Goal: Information Seeking & Learning: Learn about a topic

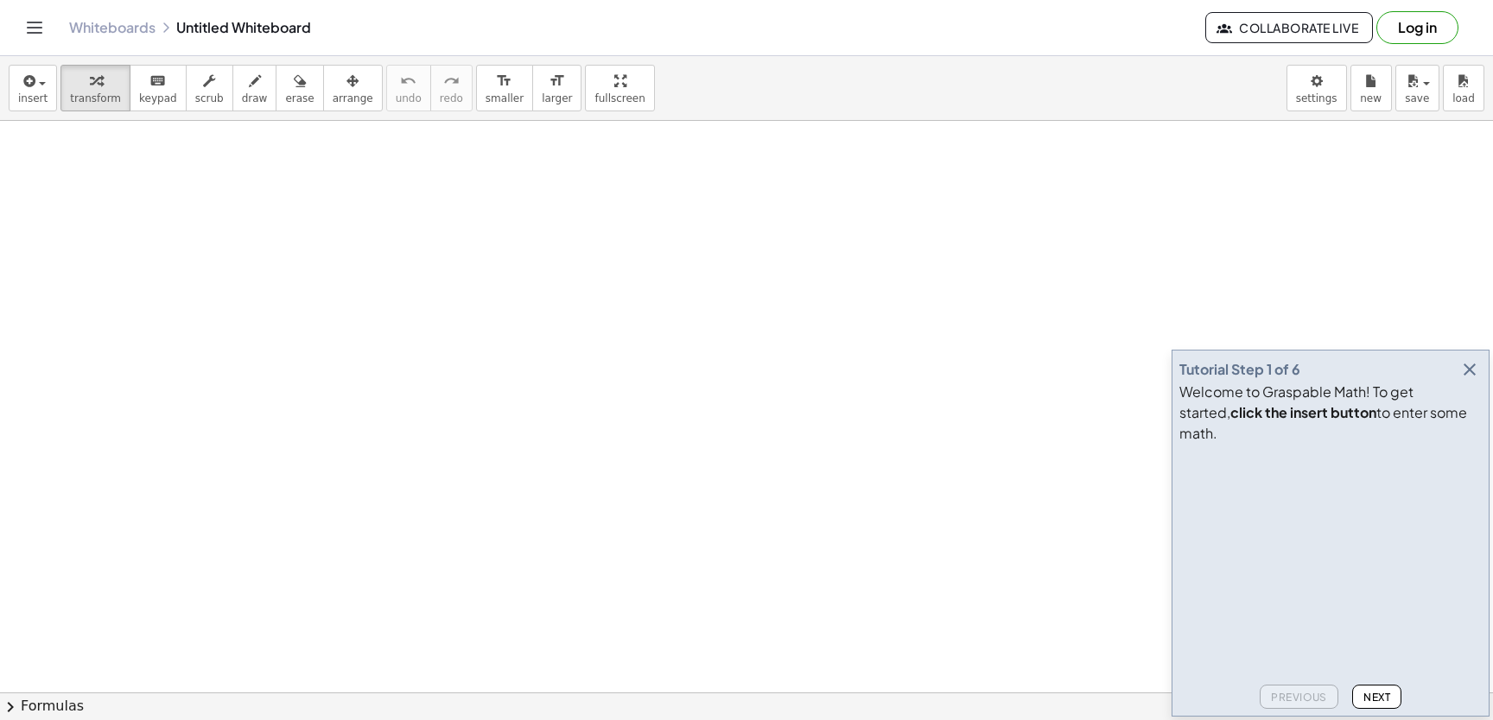
scroll to position [243, 0]
click at [39, 21] on icon "Toggle navigation" at bounding box center [34, 27] width 21 height 21
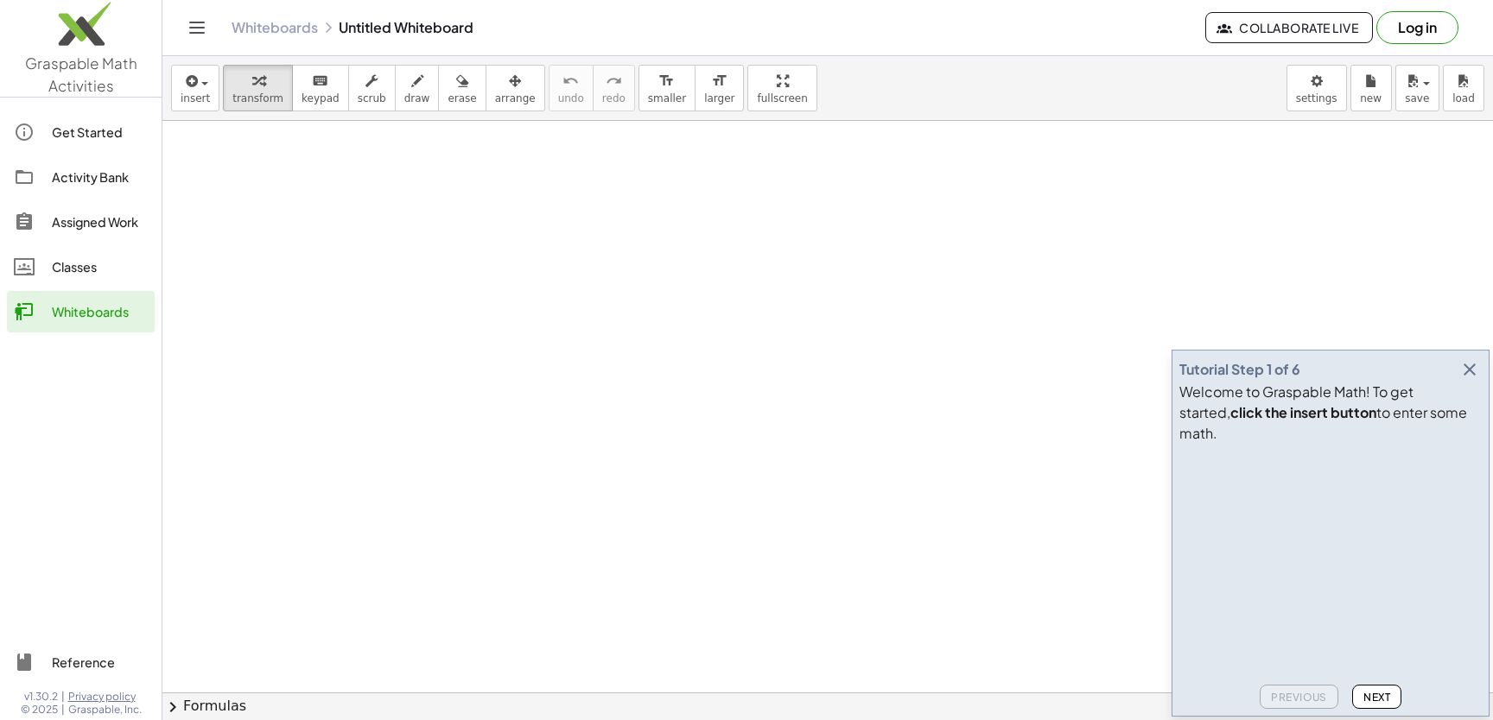
click at [128, 257] on div "Classes" at bounding box center [100, 267] width 96 height 21
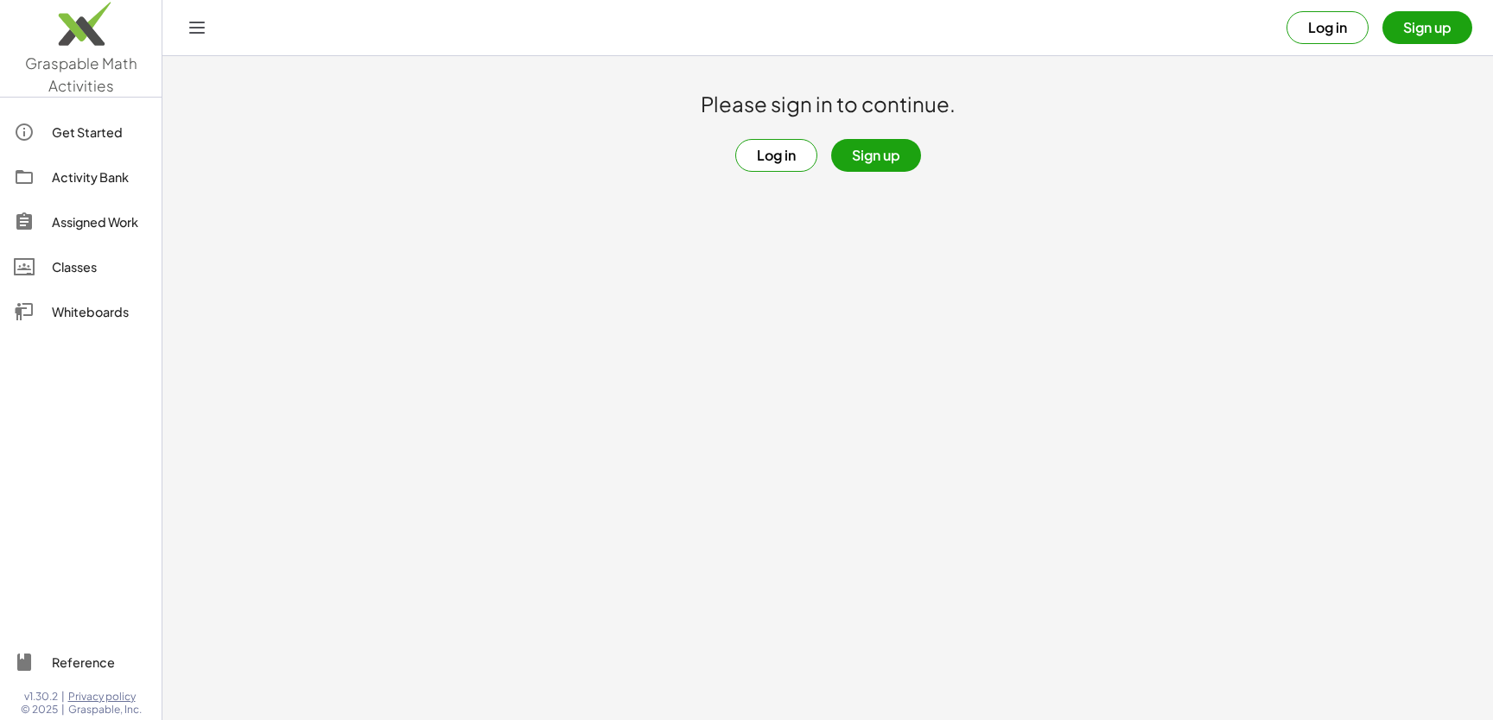
click at [99, 131] on div "Get Started" at bounding box center [100, 132] width 96 height 21
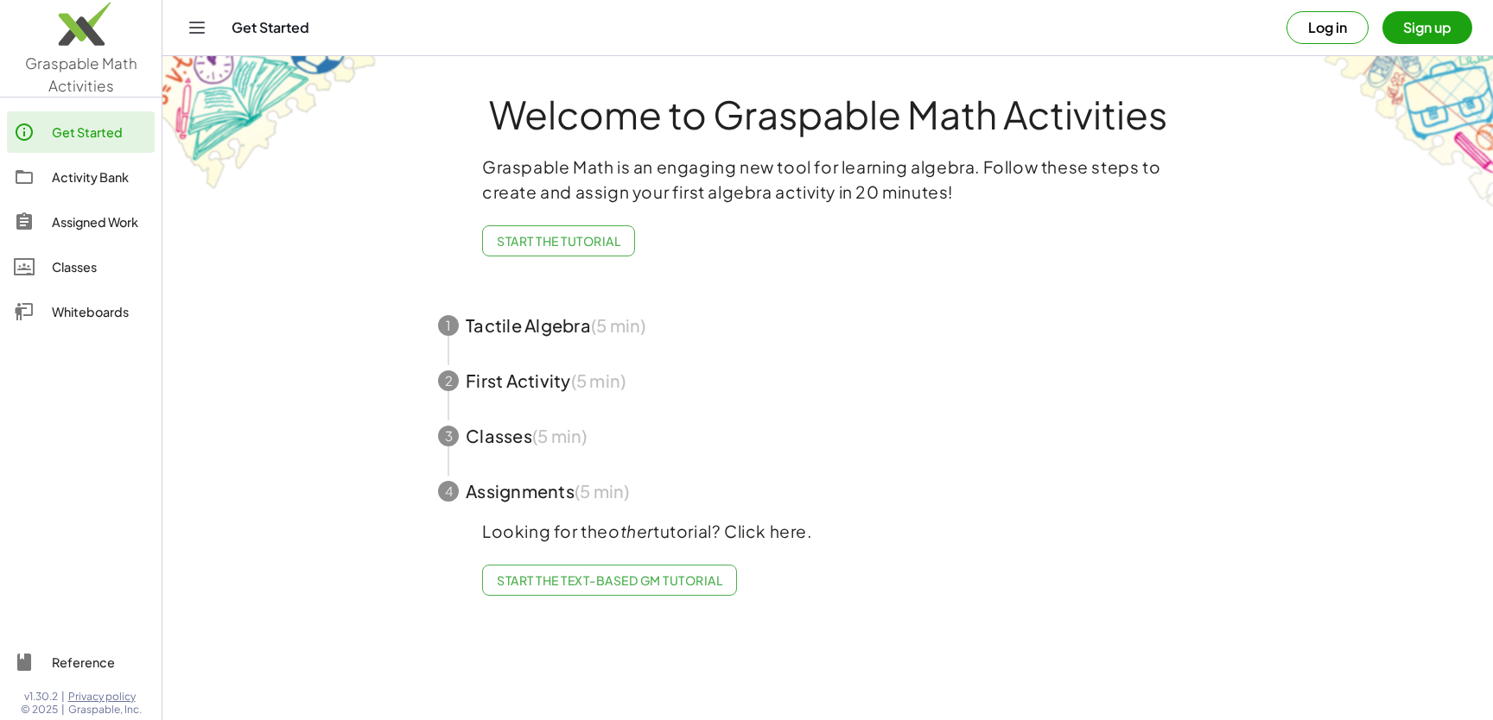
click at [104, 170] on div "Activity Bank" at bounding box center [100, 177] width 96 height 21
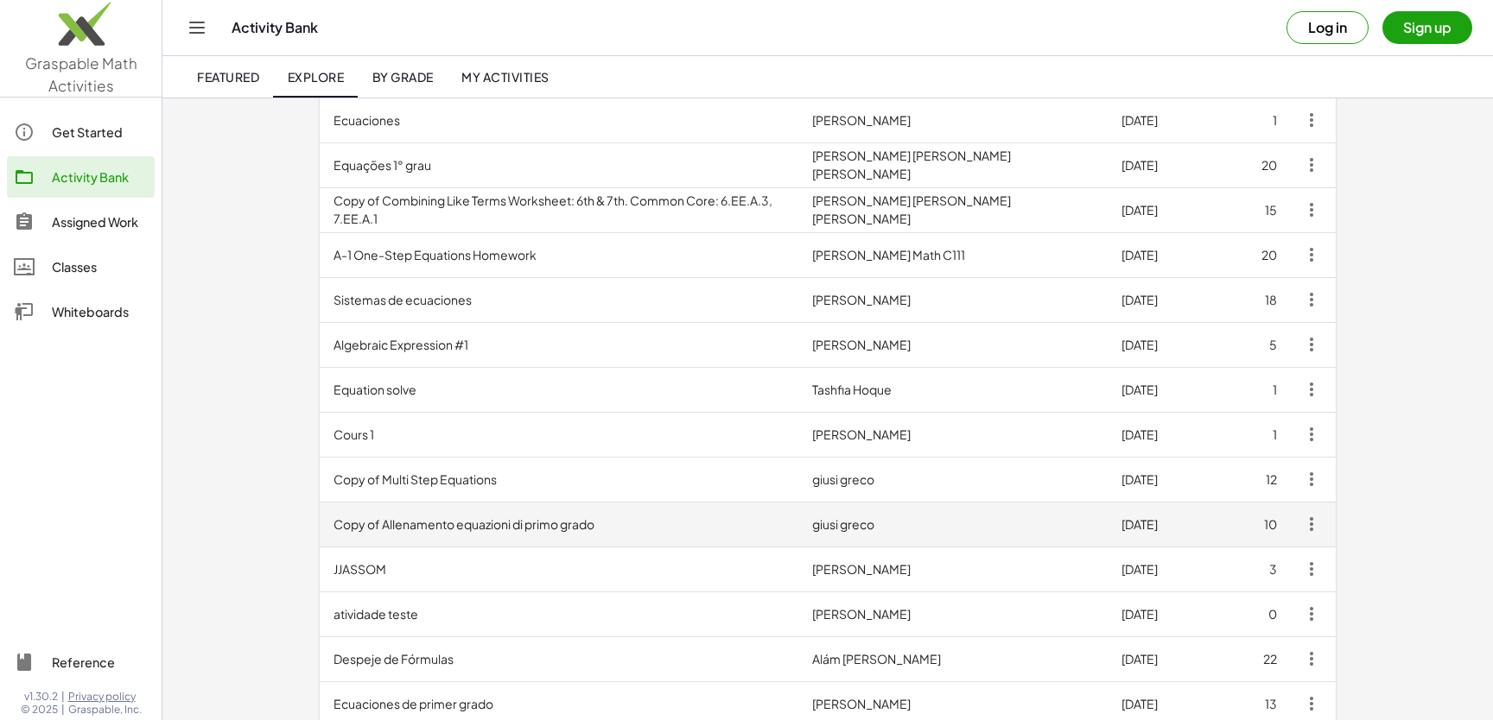
scroll to position [323, 0]
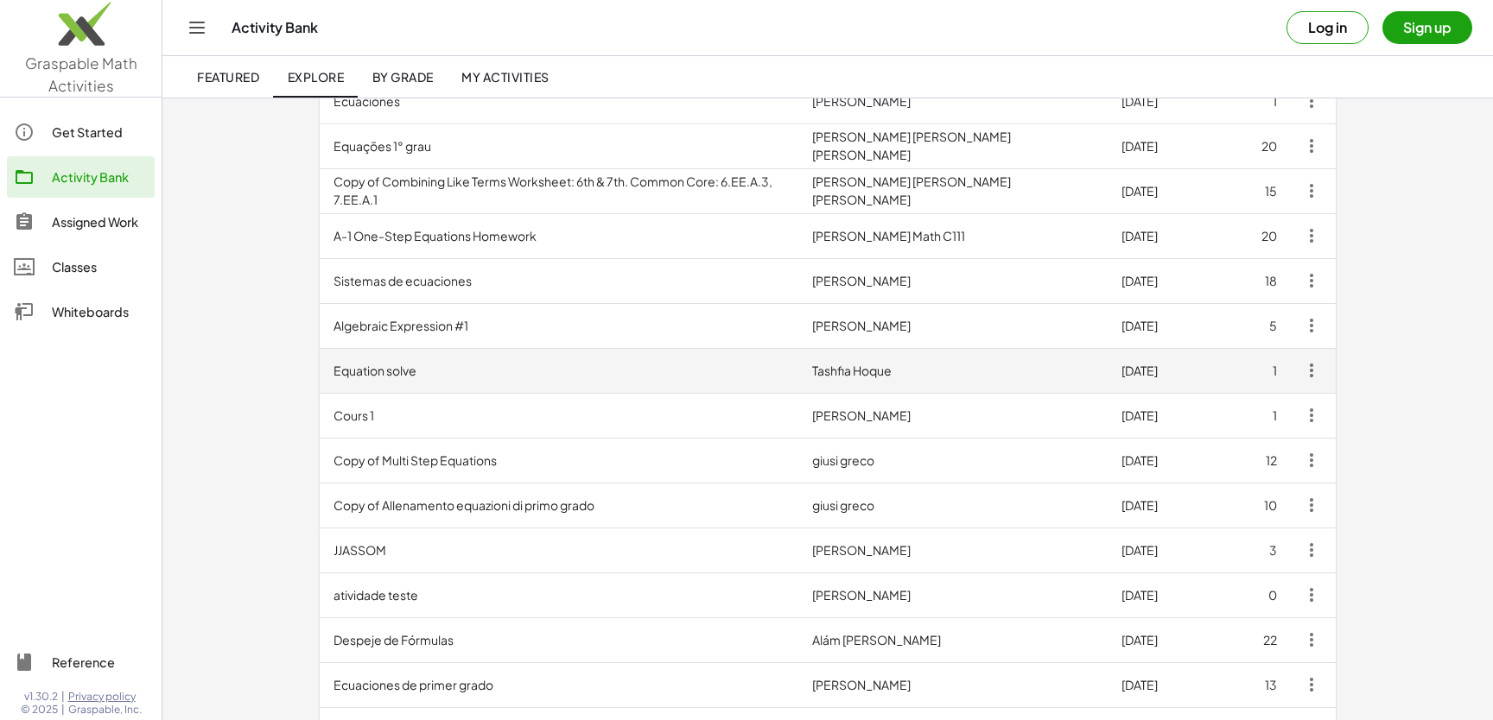
click at [389, 366] on td "Equation solve" at bounding box center [559, 370] width 479 height 45
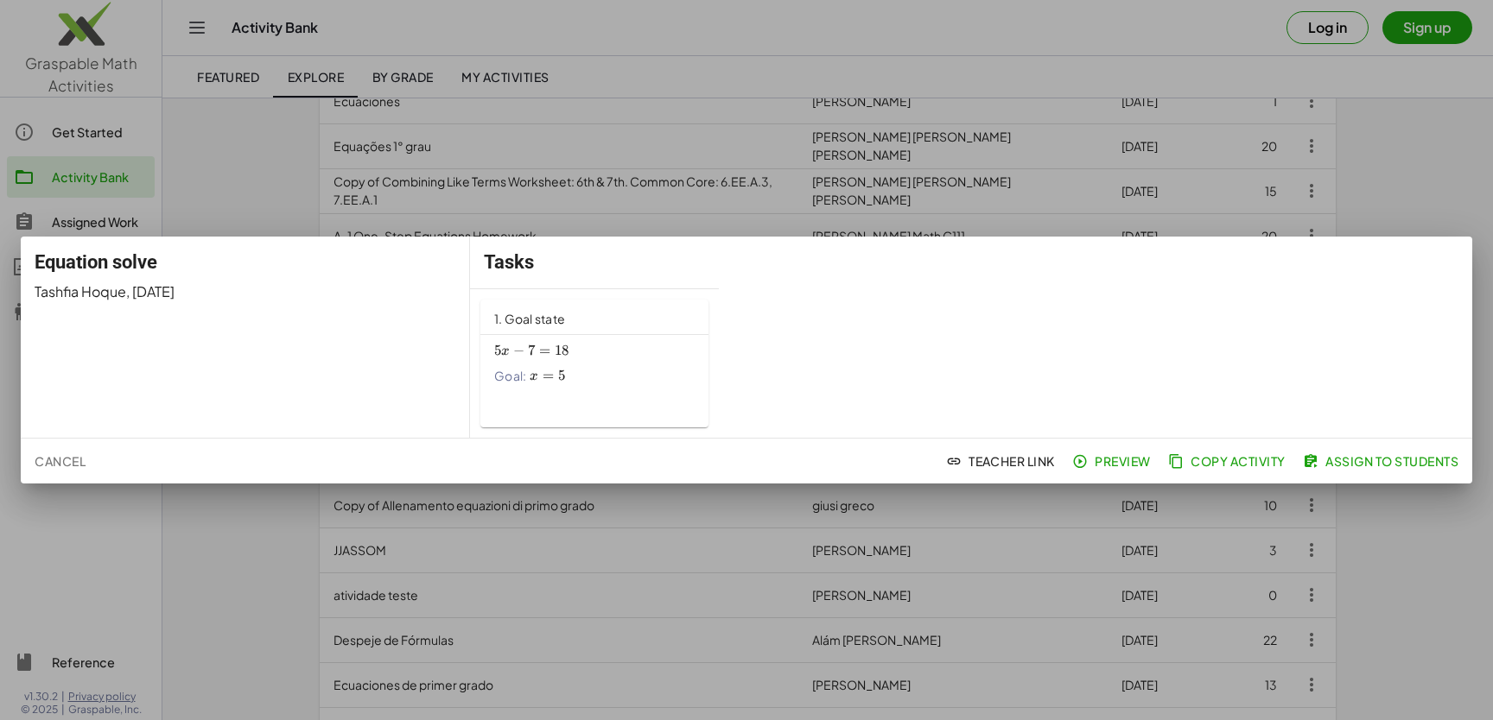
click at [1394, 172] on div at bounding box center [746, 360] width 1493 height 720
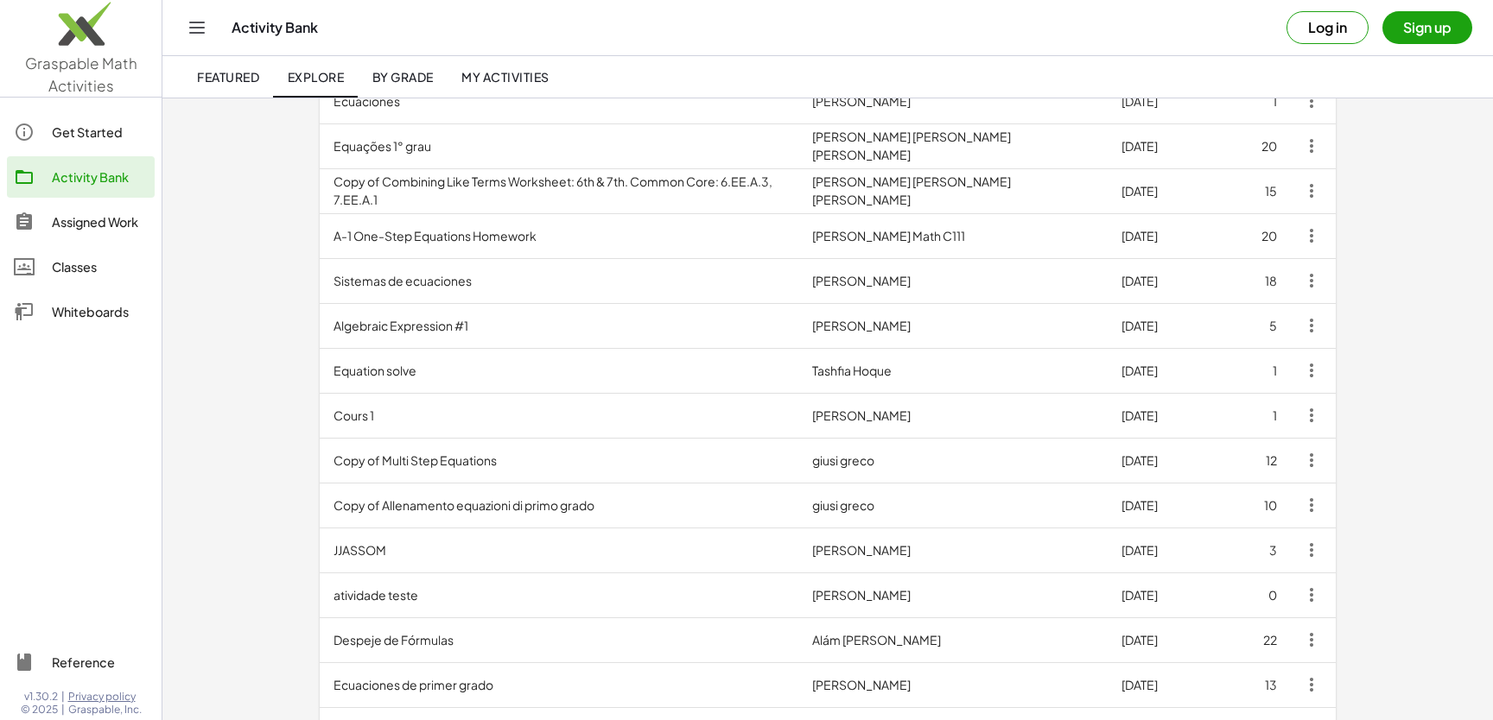
click at [1405, 26] on button "Sign up" at bounding box center [1427, 27] width 90 height 33
click at [215, 86] on link "Featured" at bounding box center [228, 76] width 90 height 41
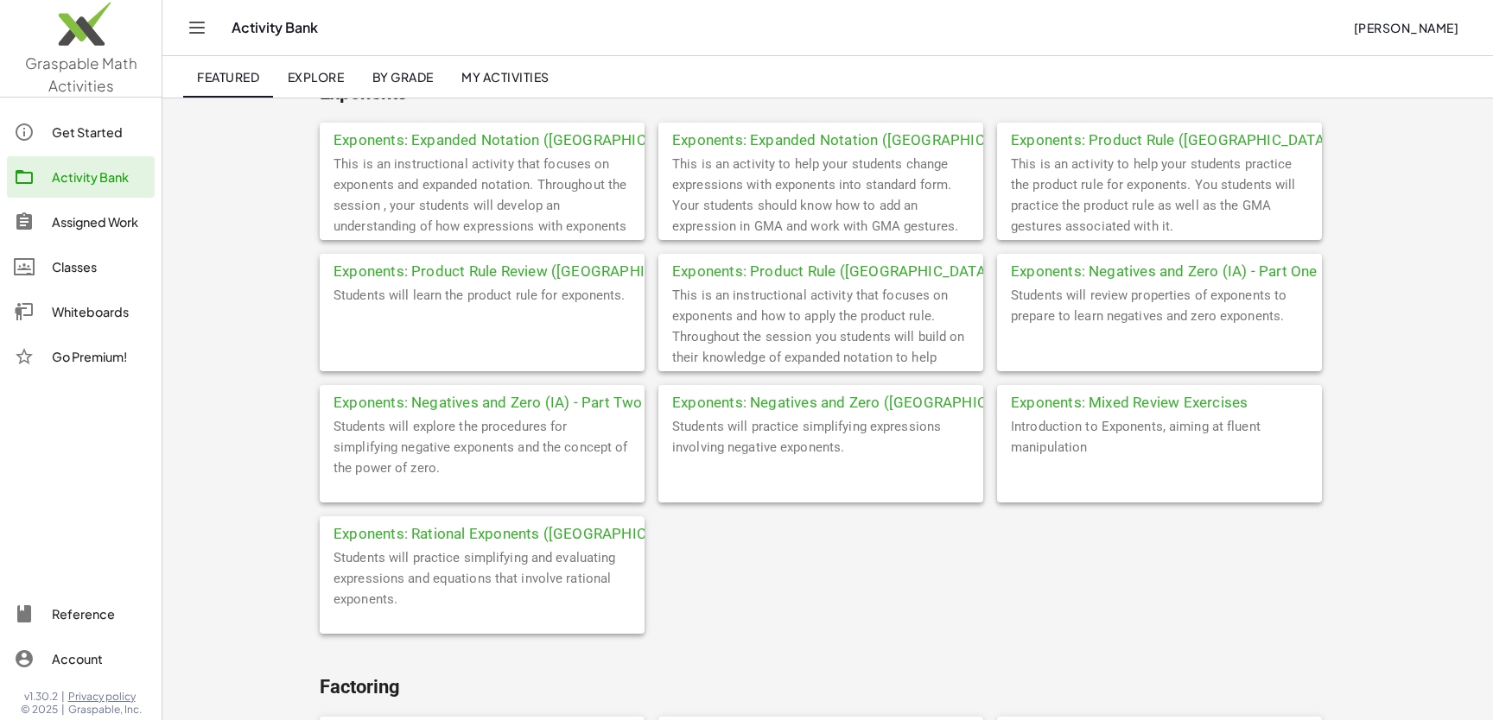
scroll to position [1536, 0]
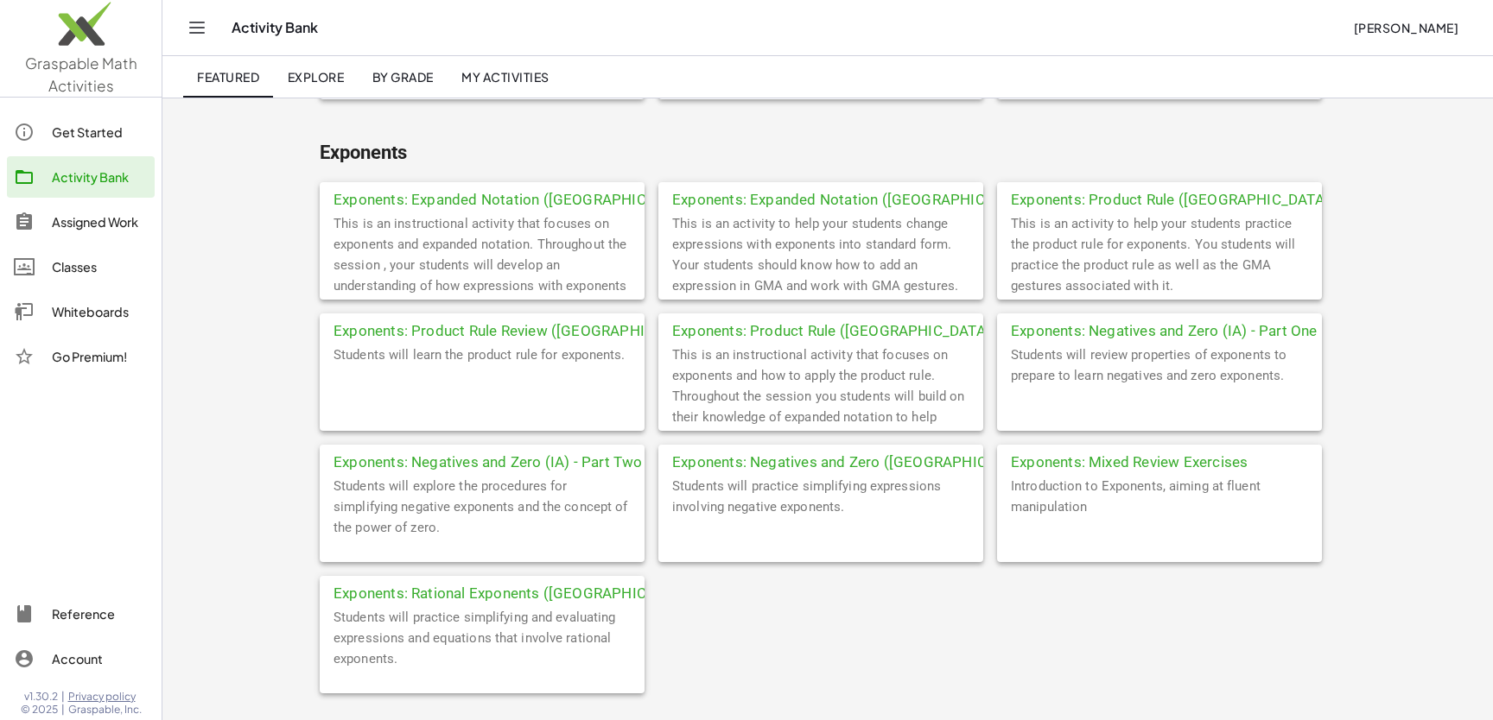
click at [98, 315] on div "Whiteboards" at bounding box center [100, 311] width 96 height 21
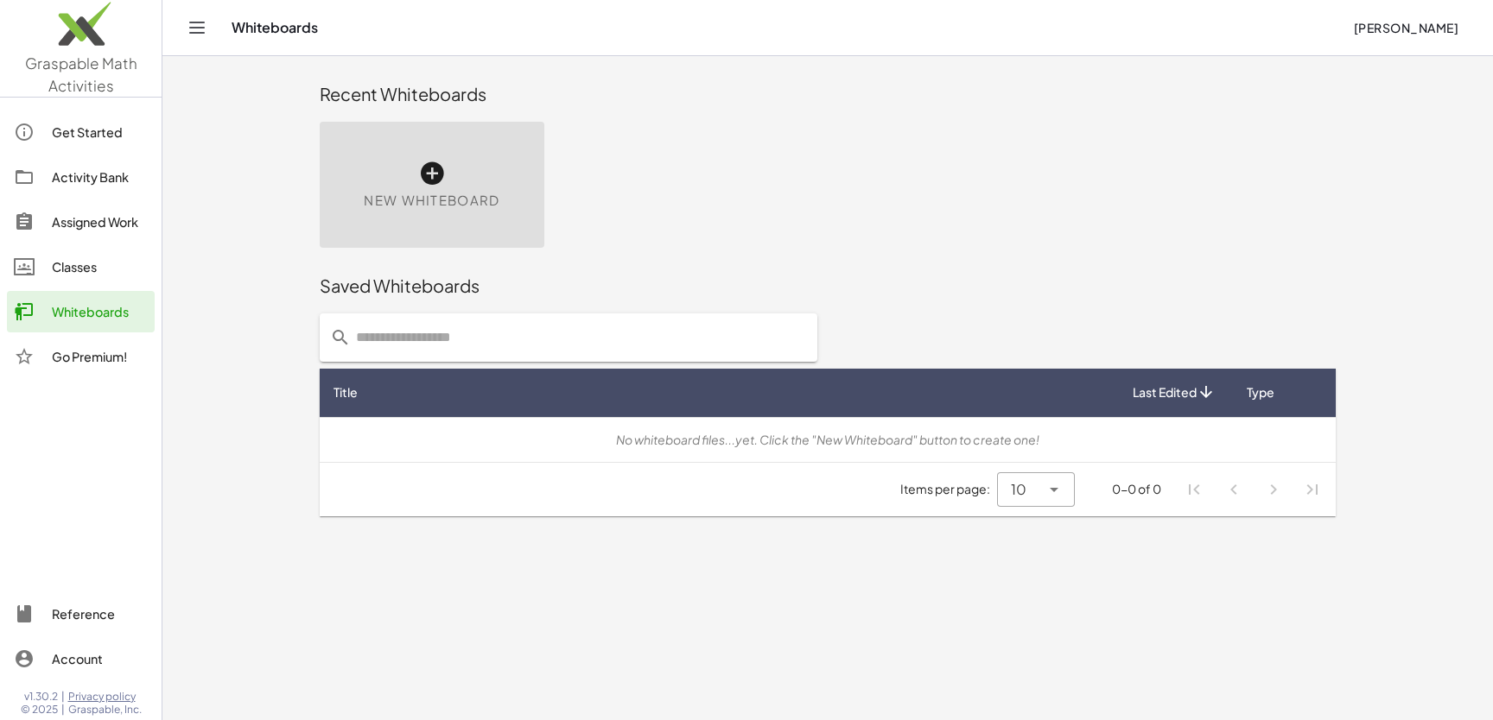
click at [99, 366] on div "Go Premium!" at bounding box center [100, 356] width 96 height 21
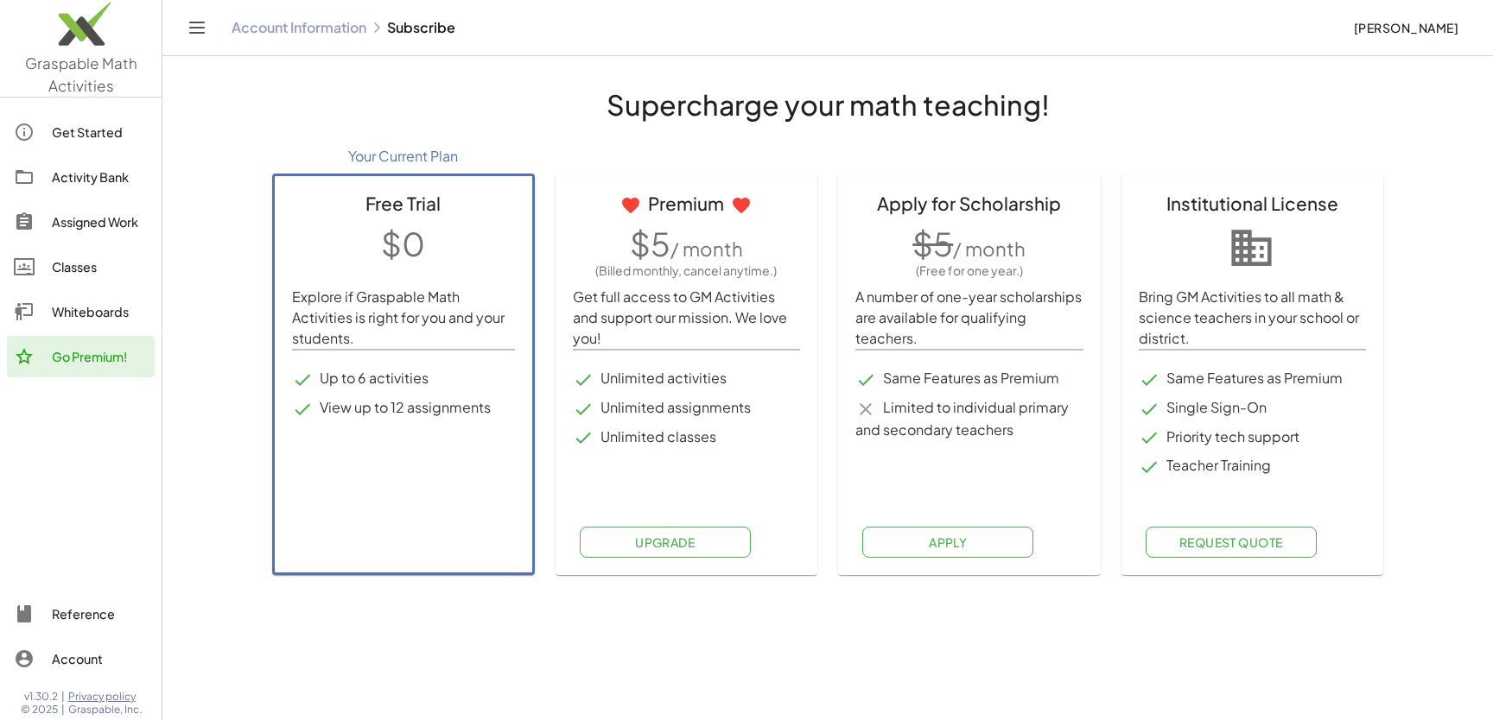
click at [635, 311] on p "Get full access to GM Activities and support our mission. We love you!" at bounding box center [687, 318] width 228 height 62
click at [106, 314] on div "Whiteboards" at bounding box center [100, 311] width 96 height 21
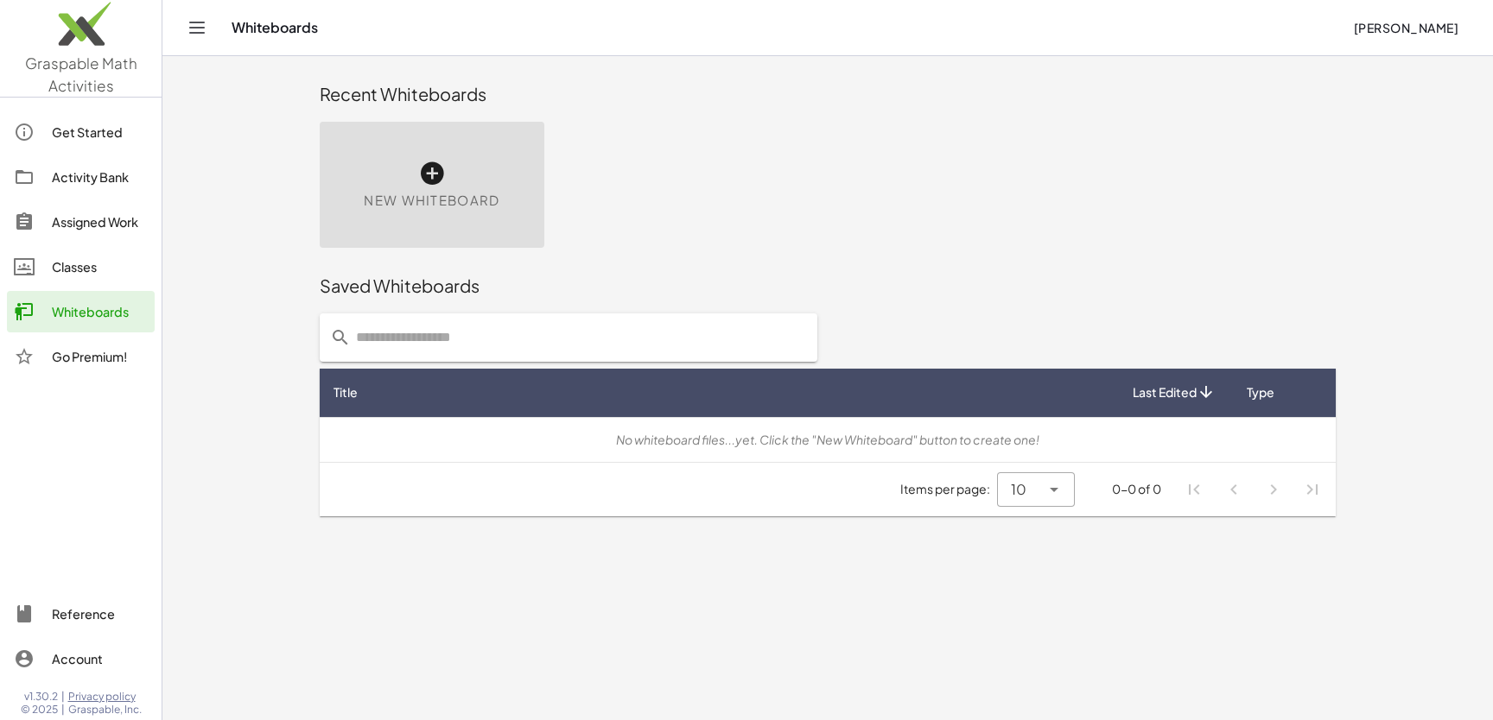
click at [120, 262] on div "Classes" at bounding box center [100, 267] width 96 height 21
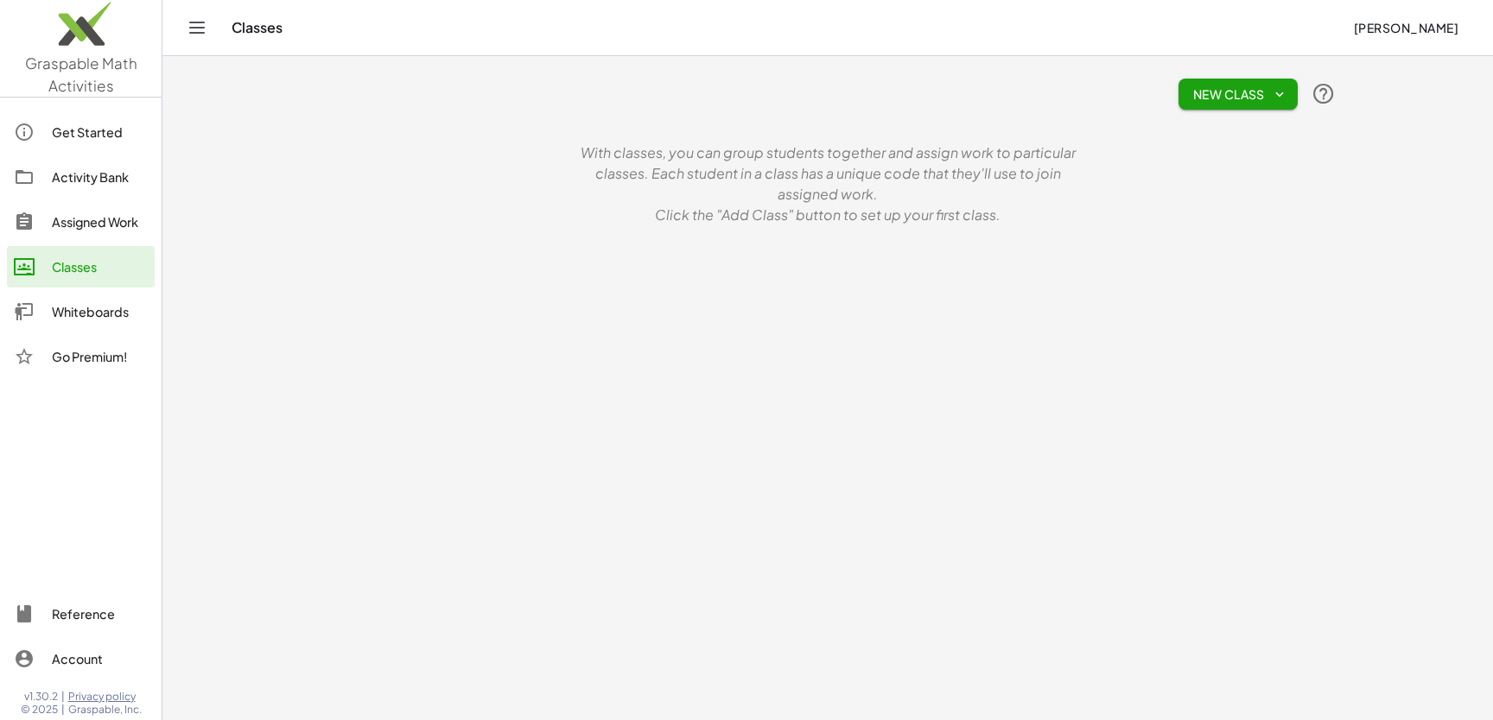
click at [126, 227] on div "Assigned Work" at bounding box center [100, 222] width 96 height 21
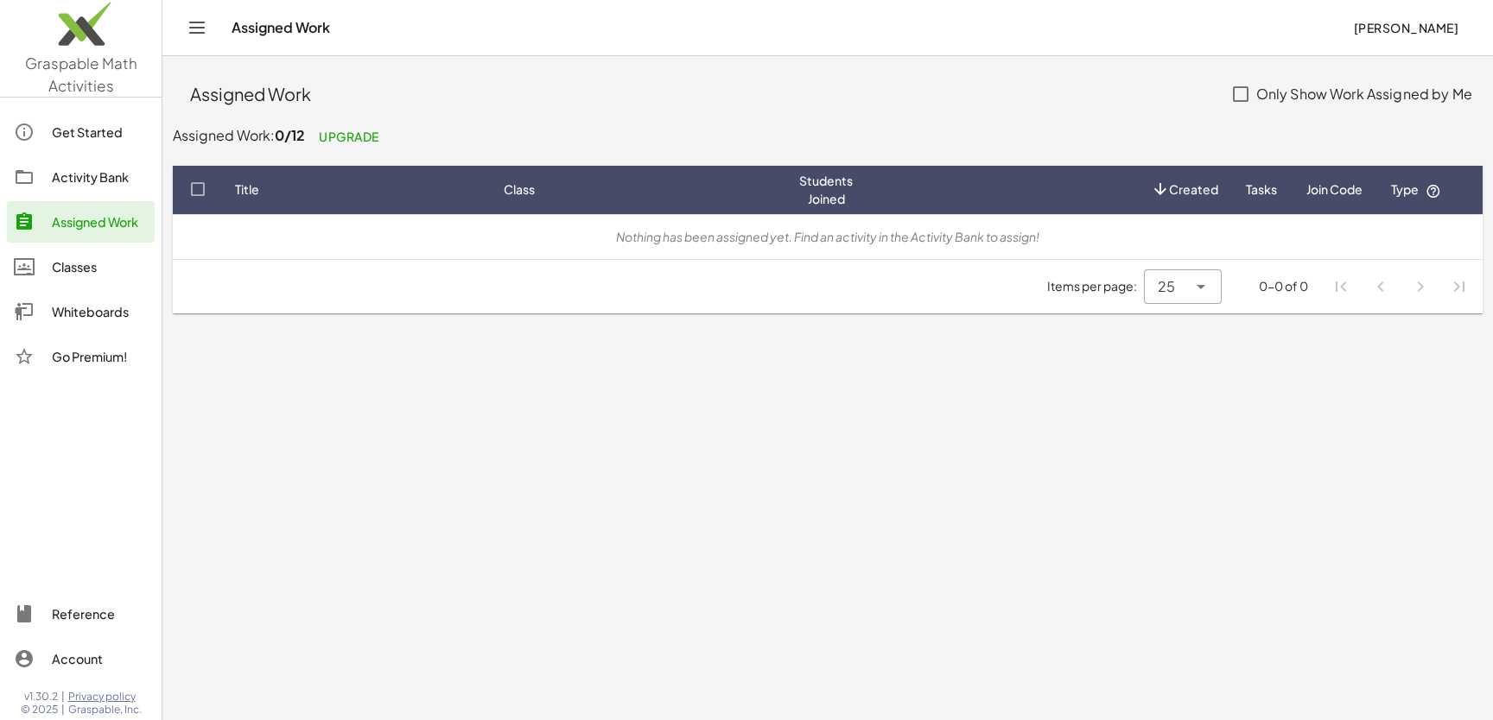
click at [126, 169] on div "Activity Bank" at bounding box center [100, 177] width 96 height 21
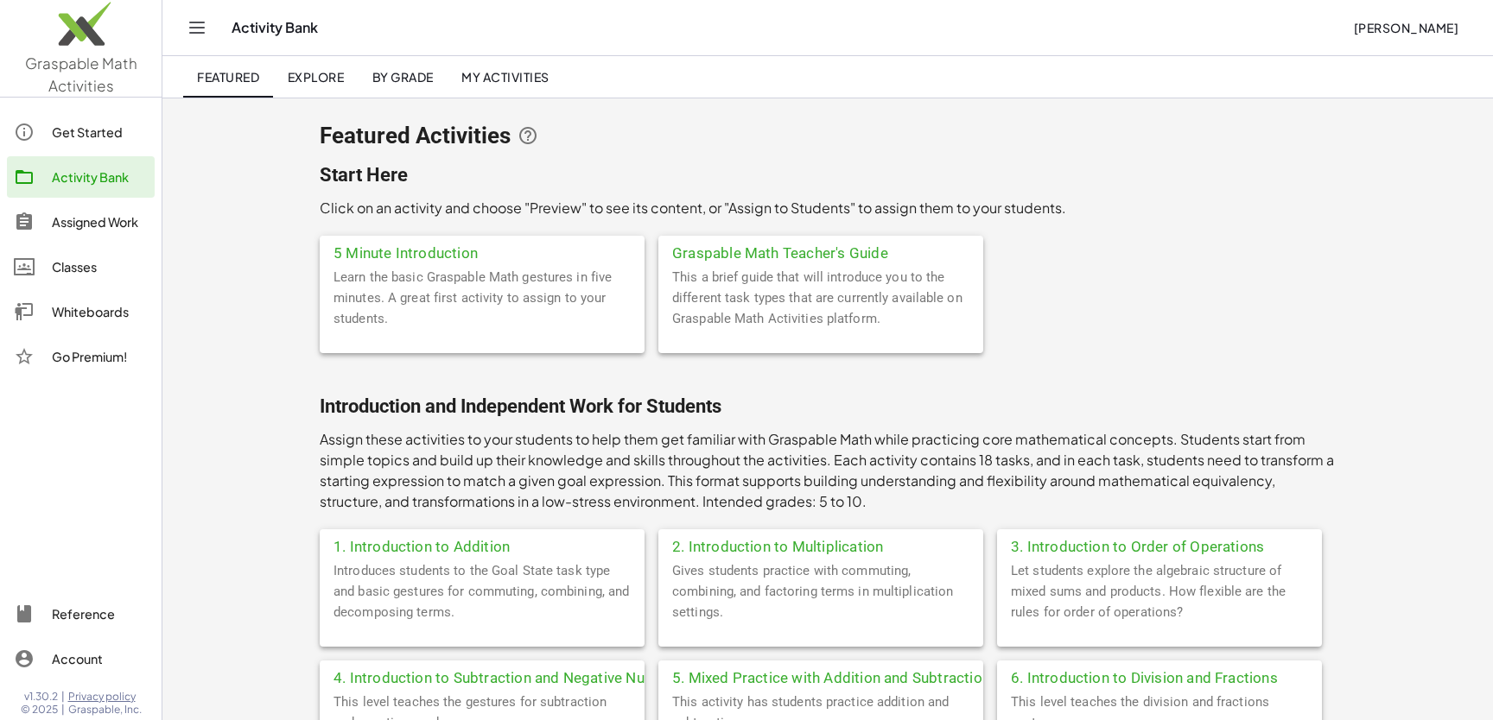
click at [126, 124] on div "Get Started" at bounding box center [100, 132] width 96 height 21
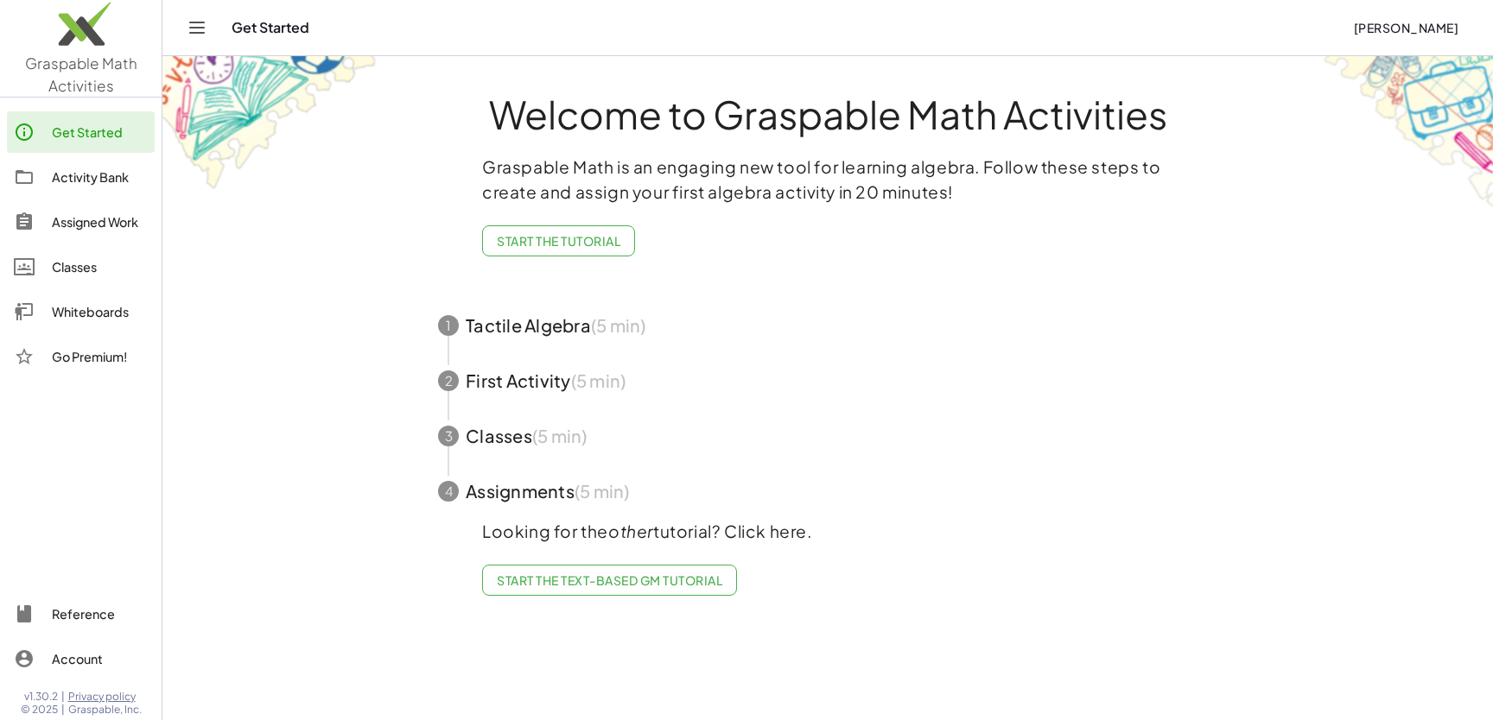
click at [103, 617] on div "Reference" at bounding box center [100, 614] width 96 height 21
